Goal: Information Seeking & Learning: Learn about a topic

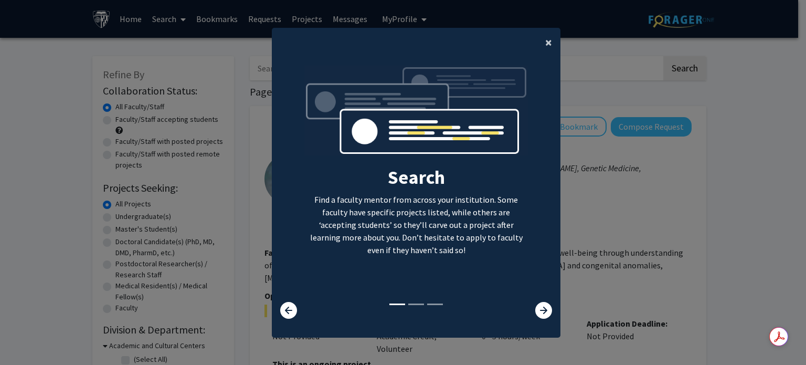
click at [545, 41] on span "×" at bounding box center [548, 42] width 7 height 16
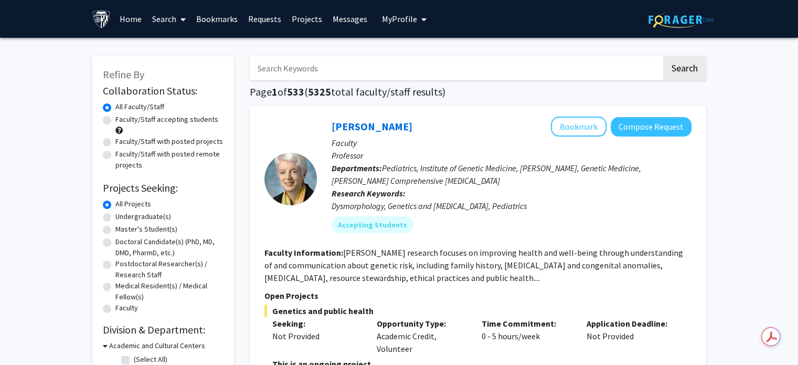
click at [473, 73] on input "Search Keywords" at bounding box center [456, 68] width 412 height 24
type input "r"
type input "nephrology"
click at [663, 56] on button "Search" at bounding box center [684, 68] width 43 height 24
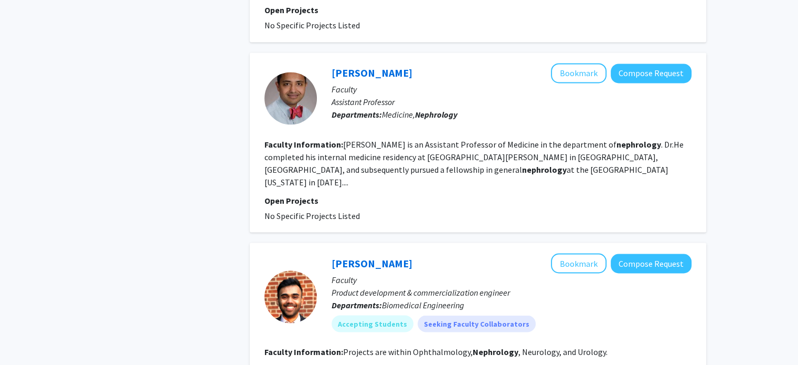
scroll to position [1797, 0]
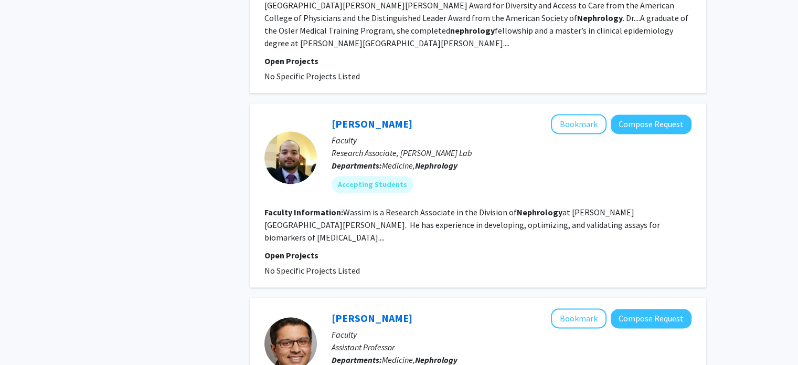
scroll to position [1663, 0]
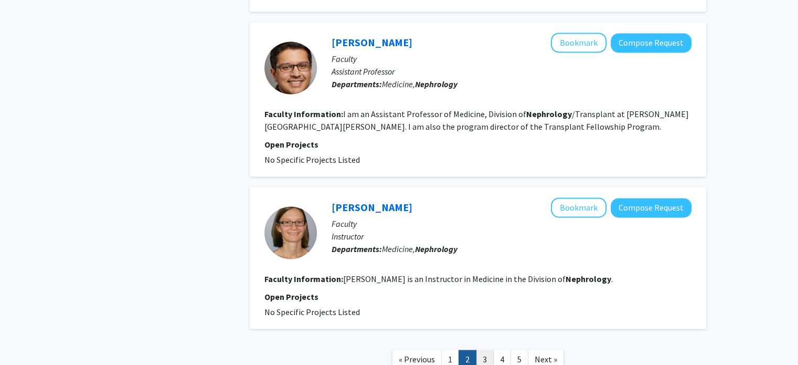
click at [488, 350] on link "3" at bounding box center [485, 359] width 18 height 18
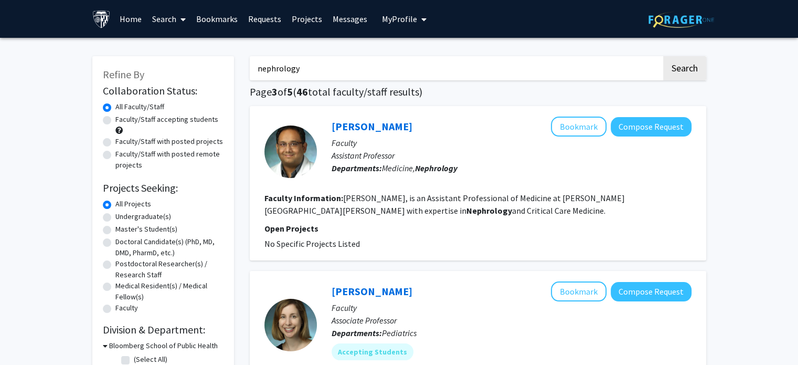
click at [115, 119] on label "Faculty/Staff accepting students" at bounding box center [166, 119] width 103 height 11
click at [115, 119] on input "Faculty/Staff accepting students" at bounding box center [118, 117] width 7 height 7
radio input "true"
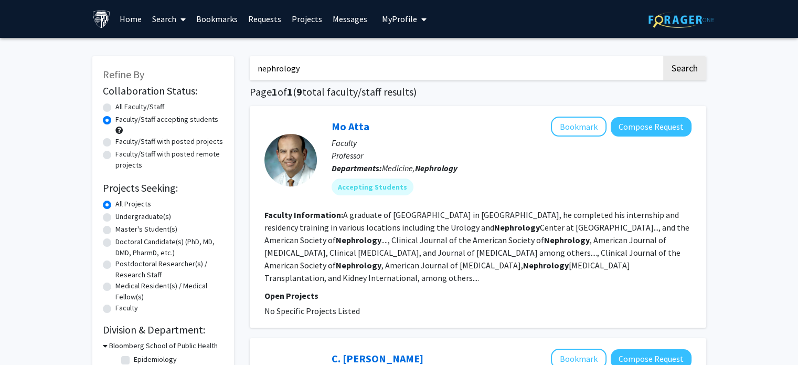
click at [115, 141] on label "Faculty/Staff with posted projects" at bounding box center [169, 141] width 108 height 11
click at [115, 141] on input "Faculty/Staff with posted projects" at bounding box center [118, 139] width 7 height 7
radio input "true"
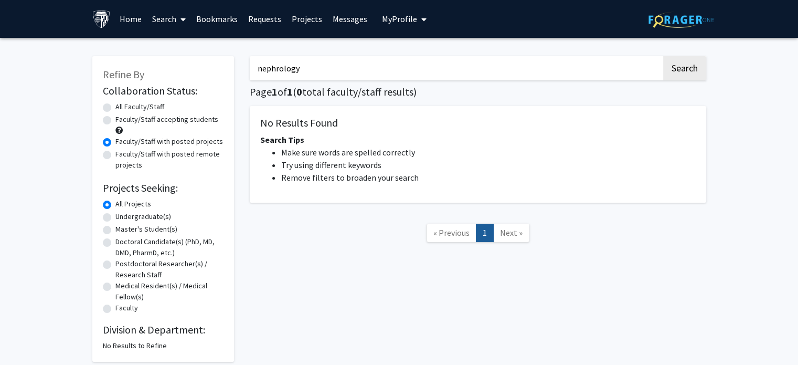
click at [265, 69] on input "nephrology" at bounding box center [456, 68] width 412 height 24
click at [115, 230] on label "Master's Student(s)" at bounding box center [146, 229] width 62 height 11
click at [115, 230] on input "Master's Student(s)" at bounding box center [118, 227] width 7 height 7
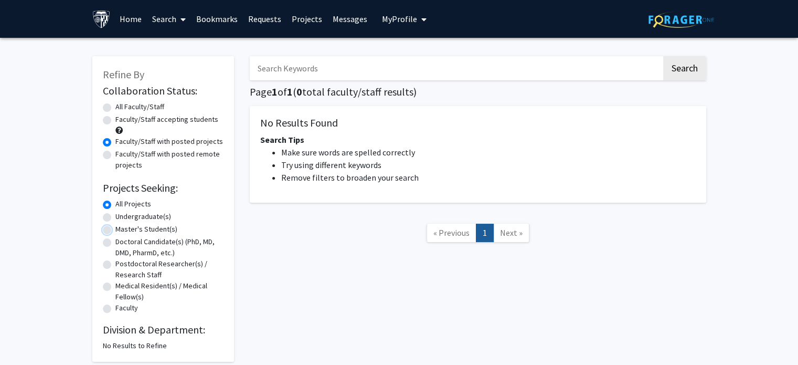
radio input "true"
click at [680, 62] on button "Search" at bounding box center [684, 68] width 43 height 24
radio input "true"
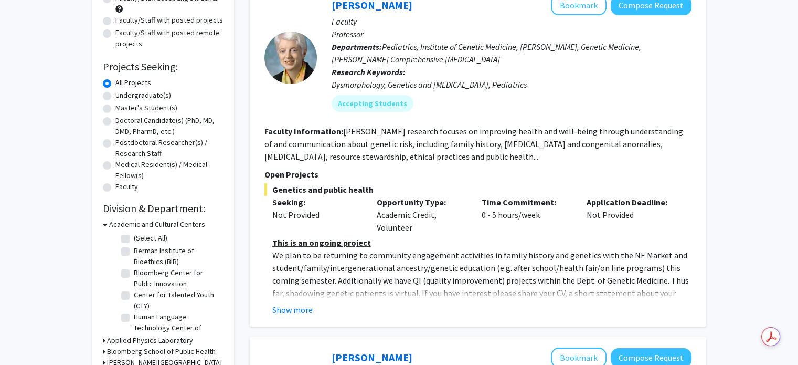
scroll to position [122, 0]
click at [280, 306] on button "Show more" at bounding box center [292, 309] width 40 height 13
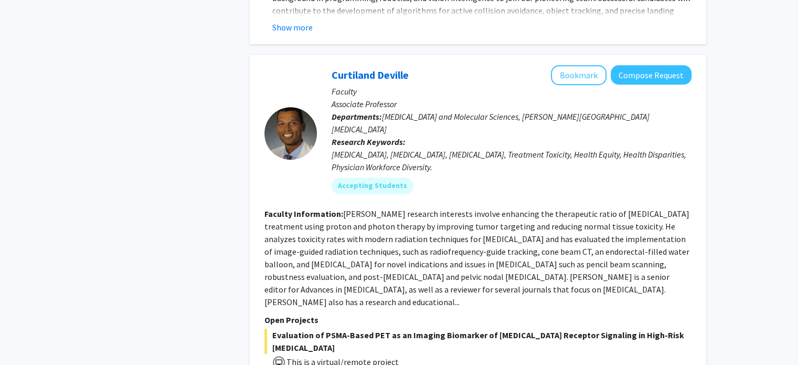
scroll to position [5093, 0]
